Goal: Task Accomplishment & Management: Complete application form

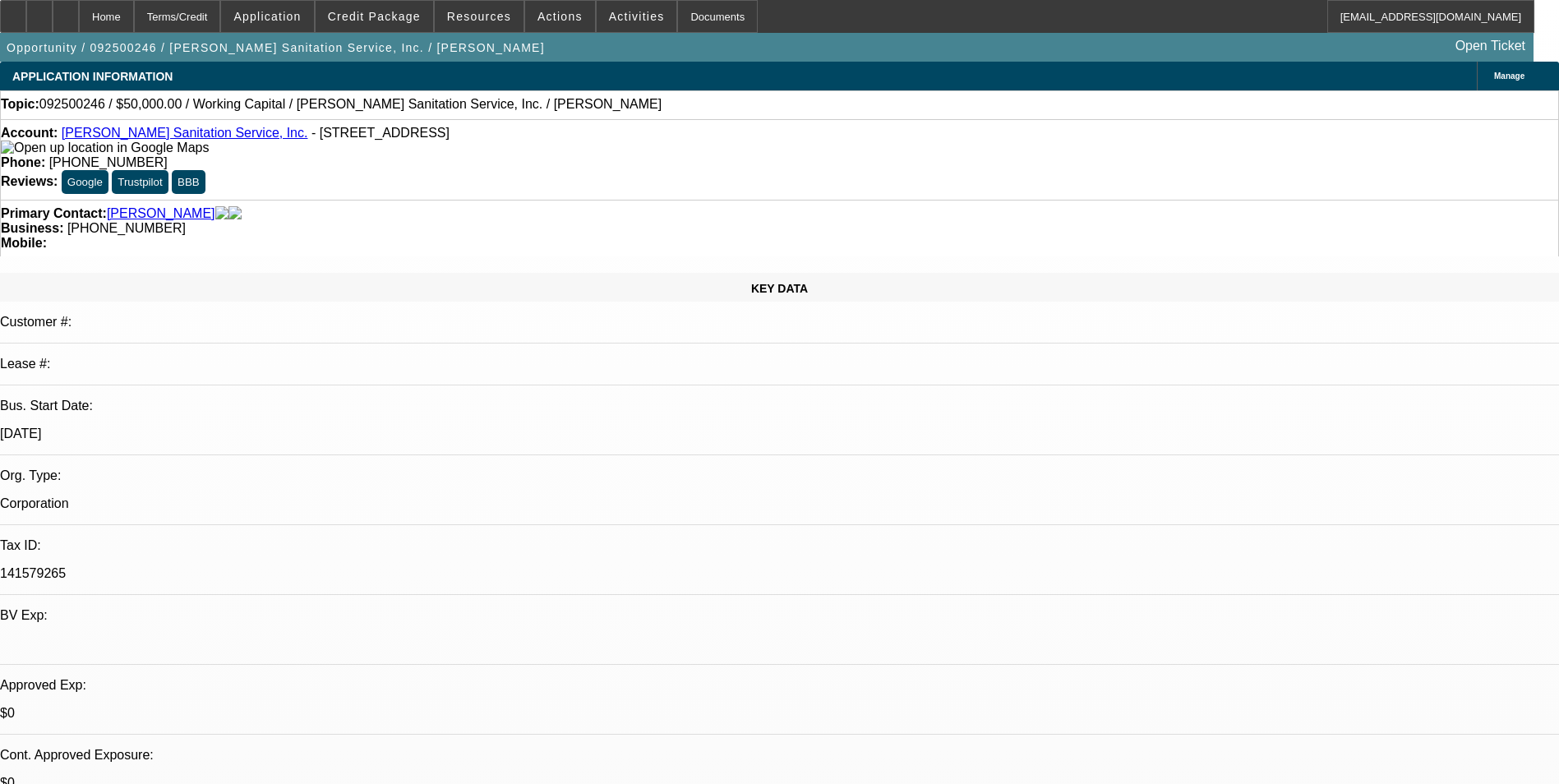
select select "0"
select select "2"
select select "0"
select select "6"
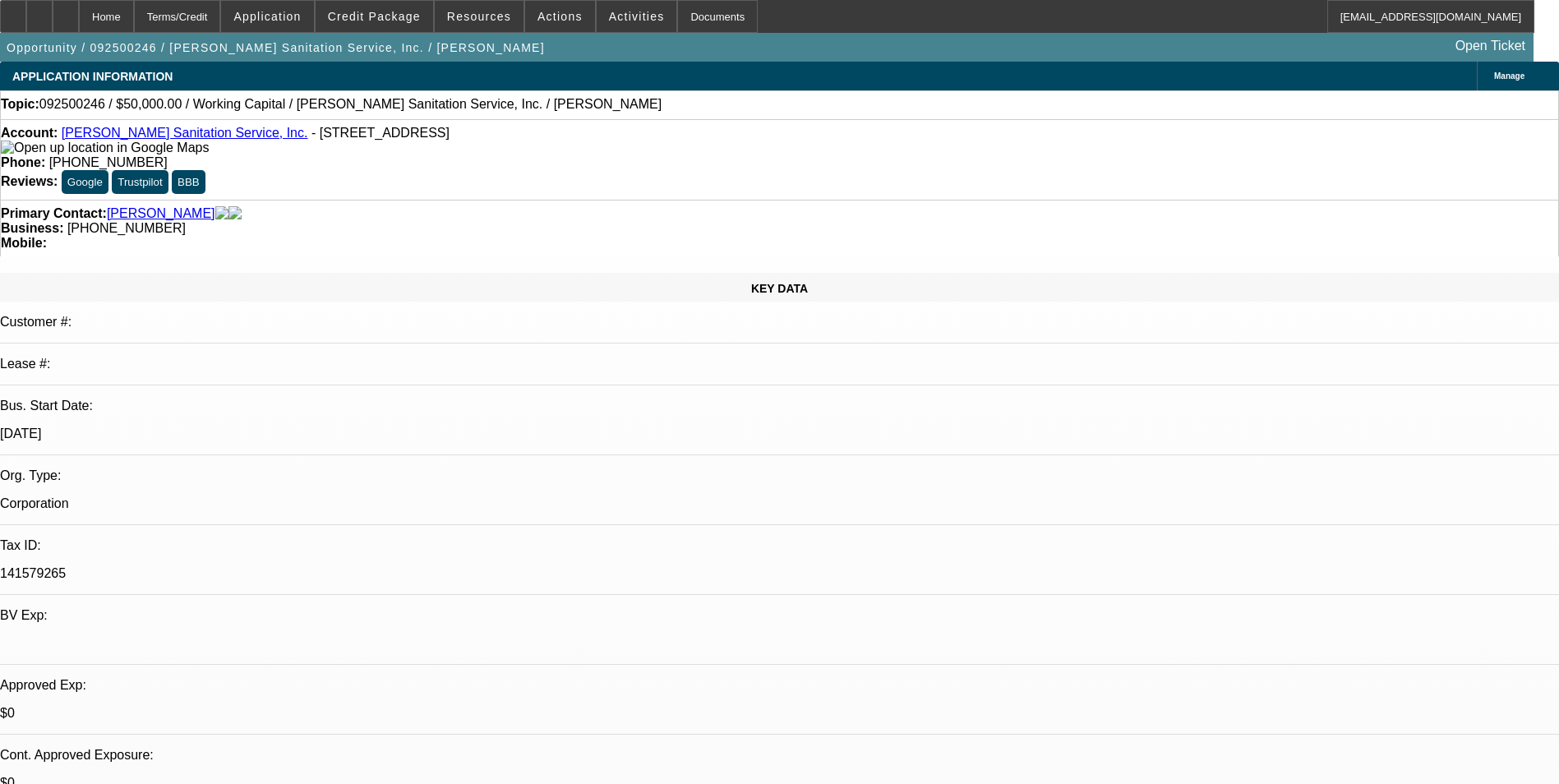
select select "0"
select select "2"
select select "0"
select select "6"
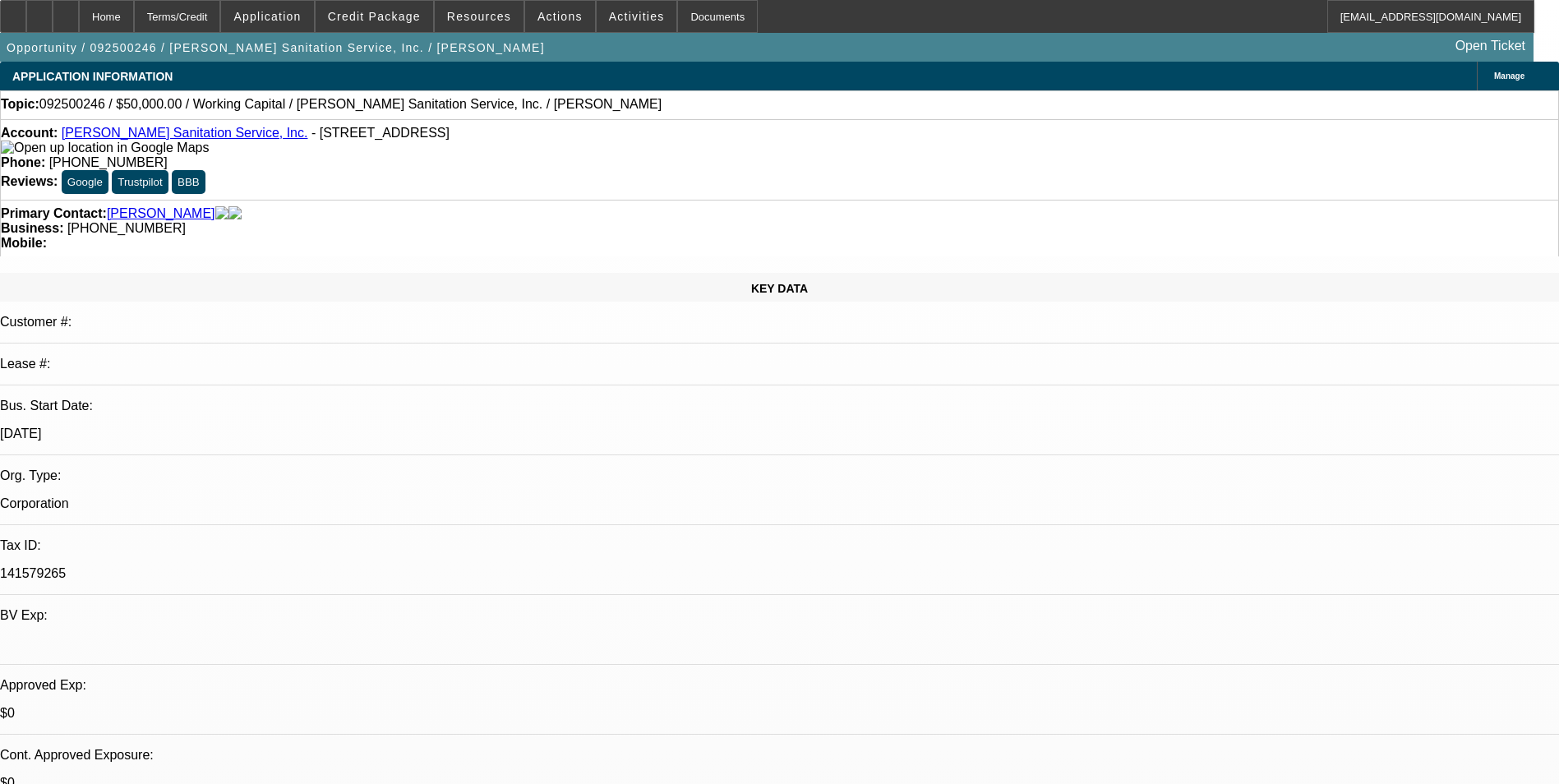
select select "0"
select select "2"
select select "0"
select select "6"
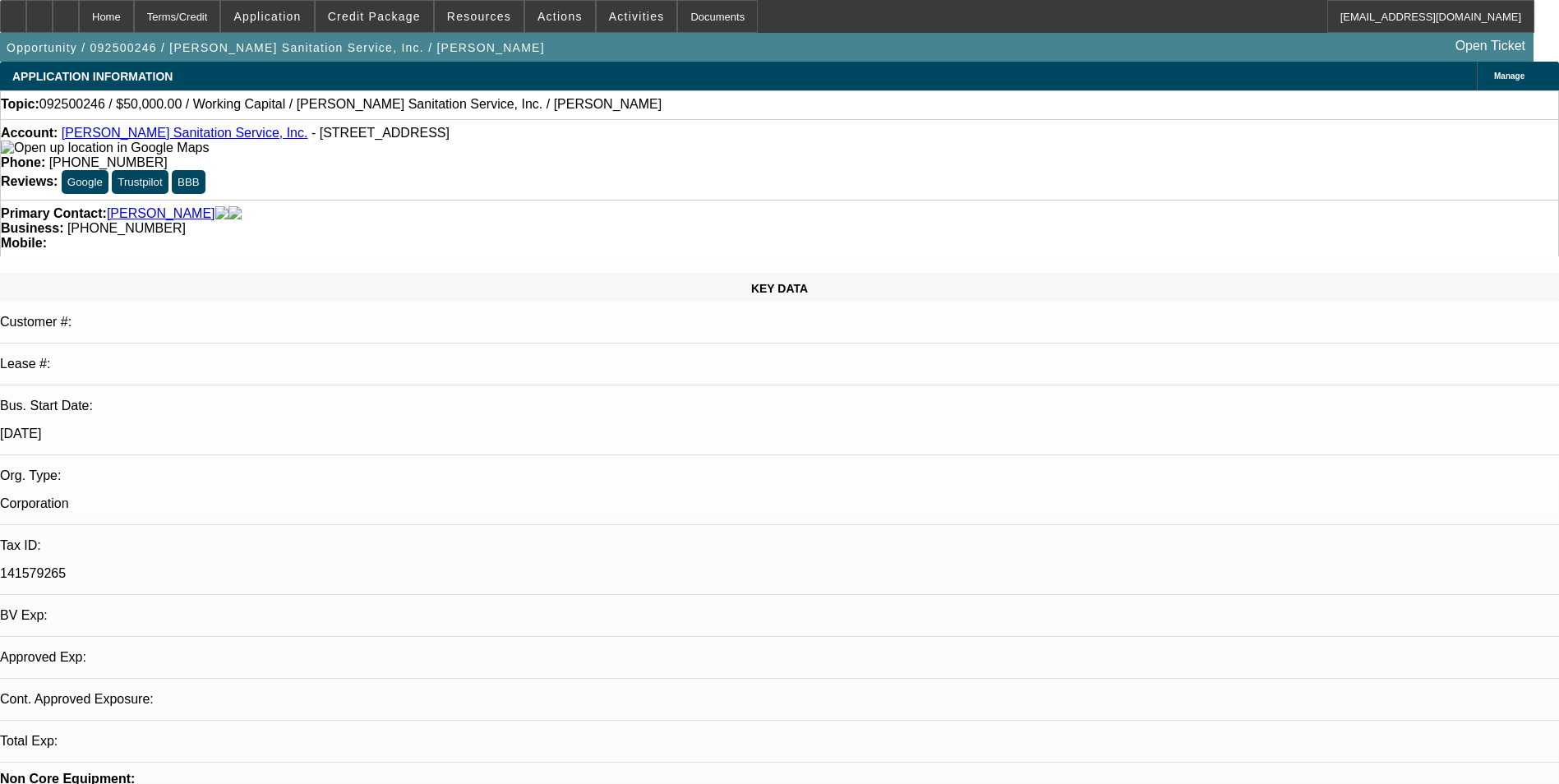
select select "0"
select select "2"
select select "0"
select select "6"
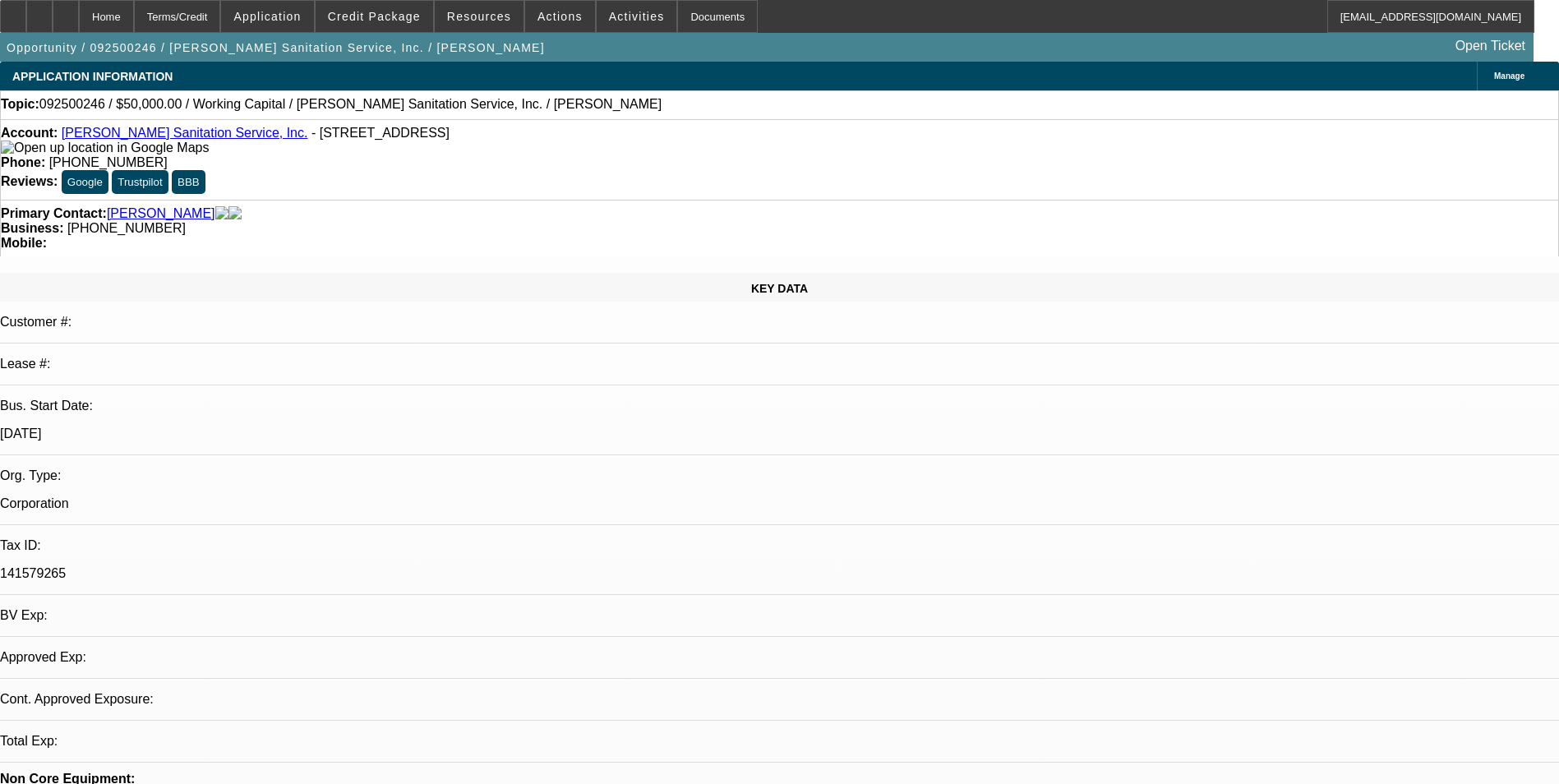
select select "0"
select select "2"
select select "0"
select select "6"
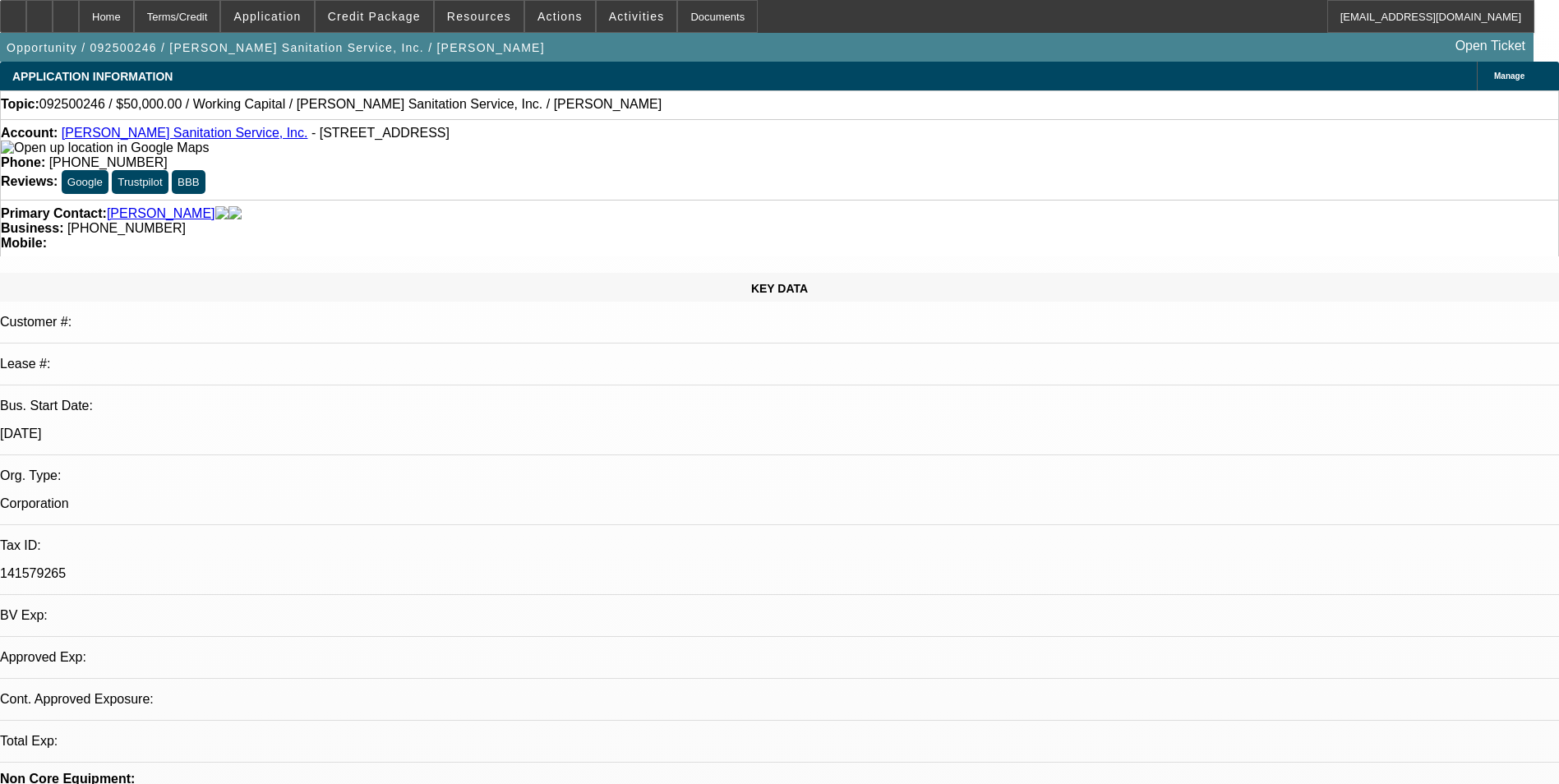
select select "0"
select select "2"
select select "0"
select select "6"
